Goal: Information Seeking & Learning: Learn about a topic

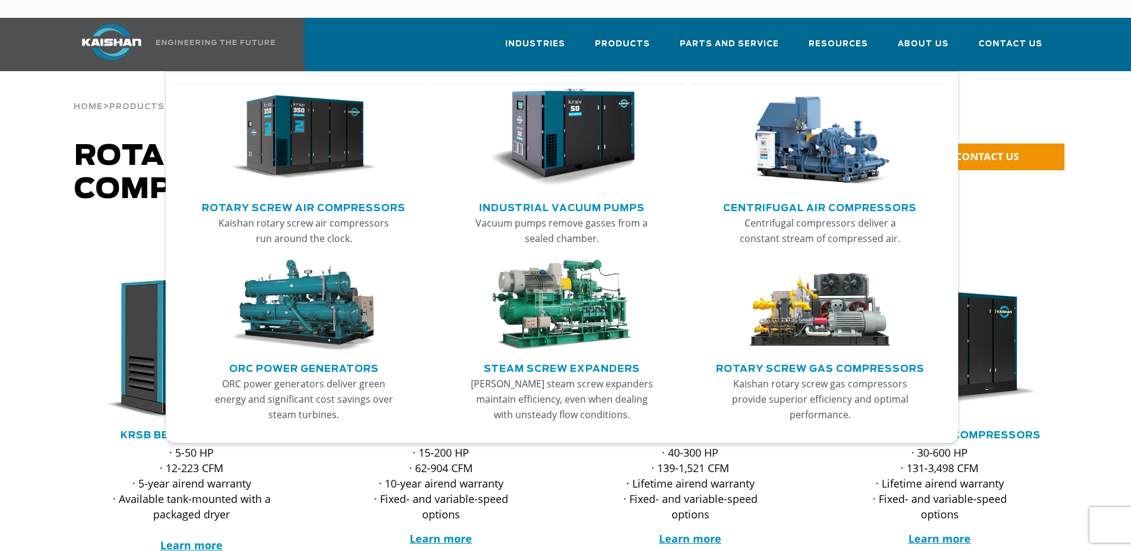
click at [306, 136] on img "Main menu" at bounding box center [303, 137] width 146 height 99
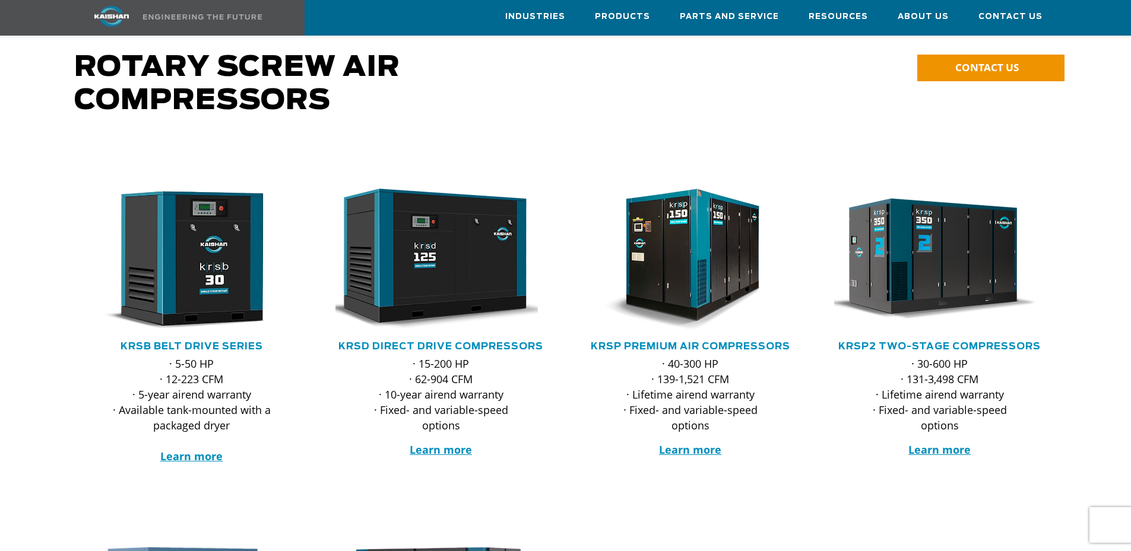
scroll to position [59, 0]
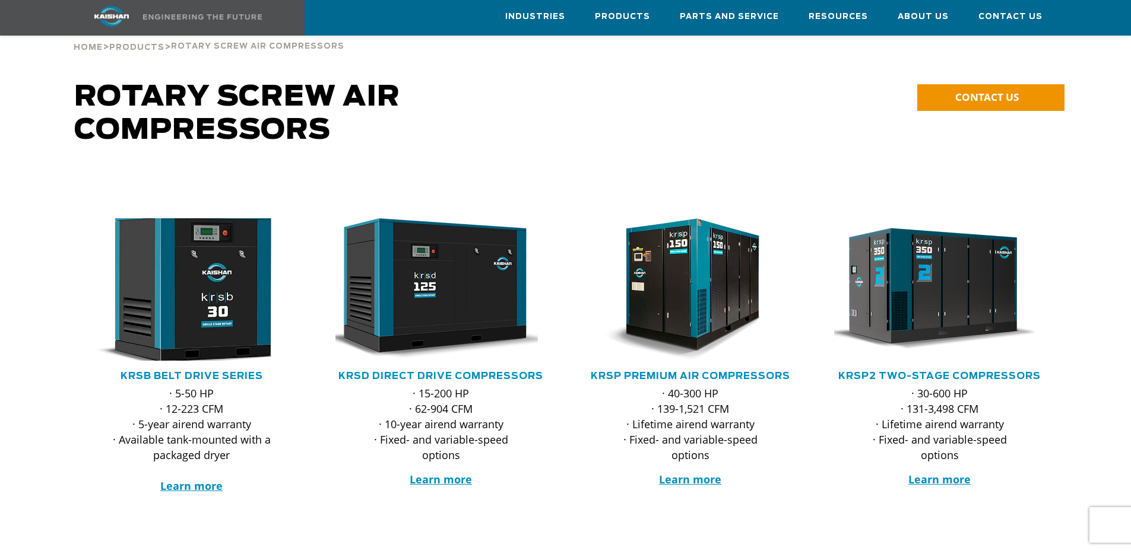
click at [210, 281] on img at bounding box center [182, 289] width 233 height 157
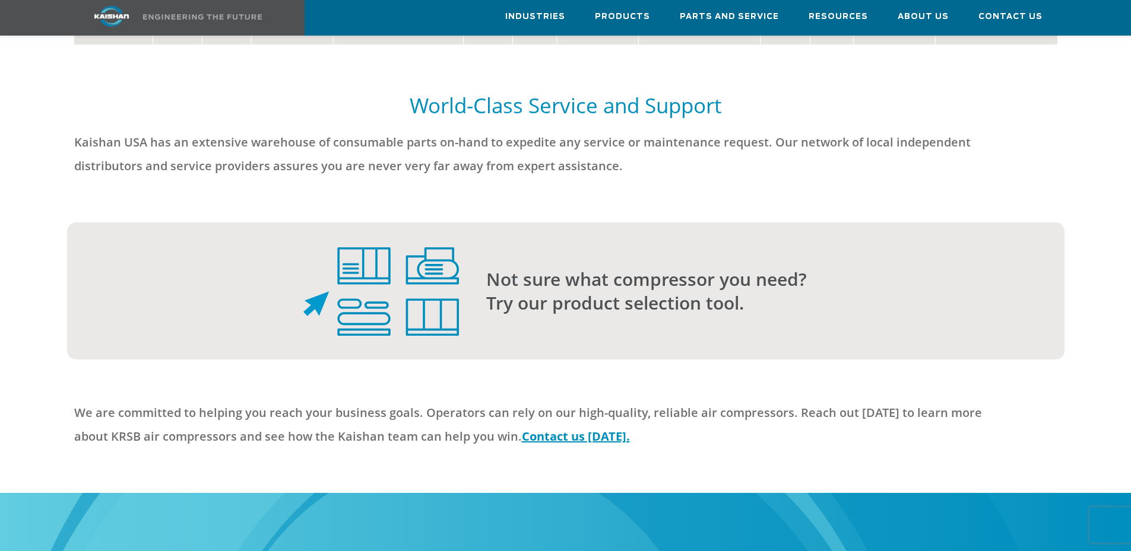
scroll to position [2968, 0]
